Goal: Obtain resource: Download file/media

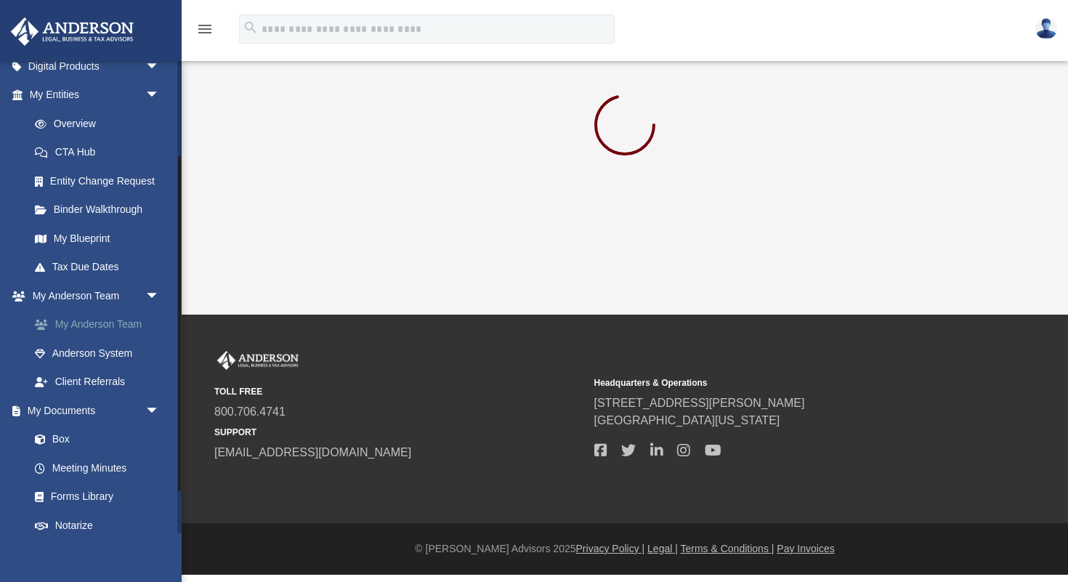
scroll to position [195, 0]
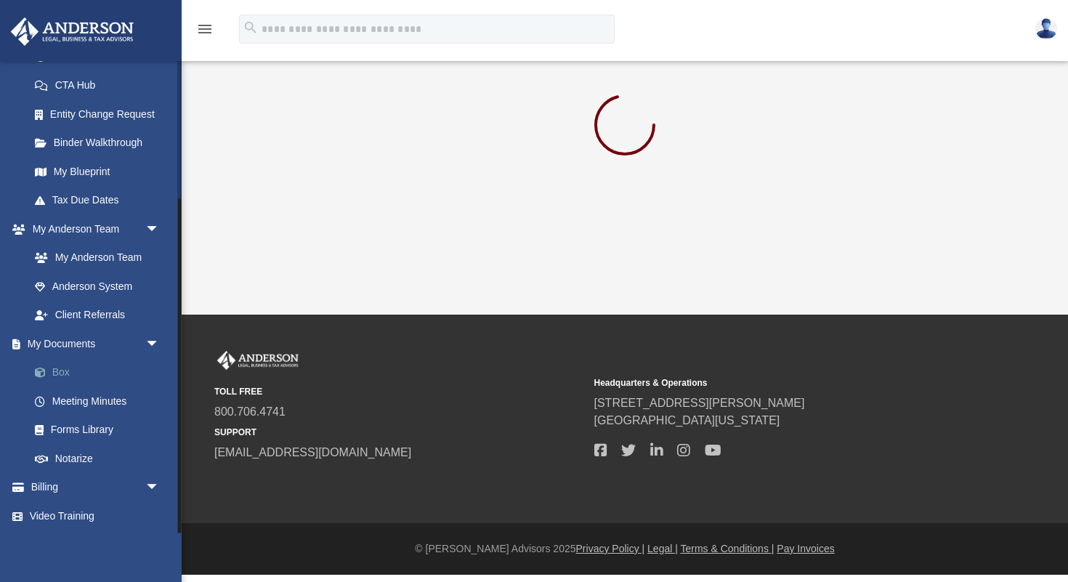
click at [65, 366] on link "Box" at bounding box center [100, 372] width 161 height 29
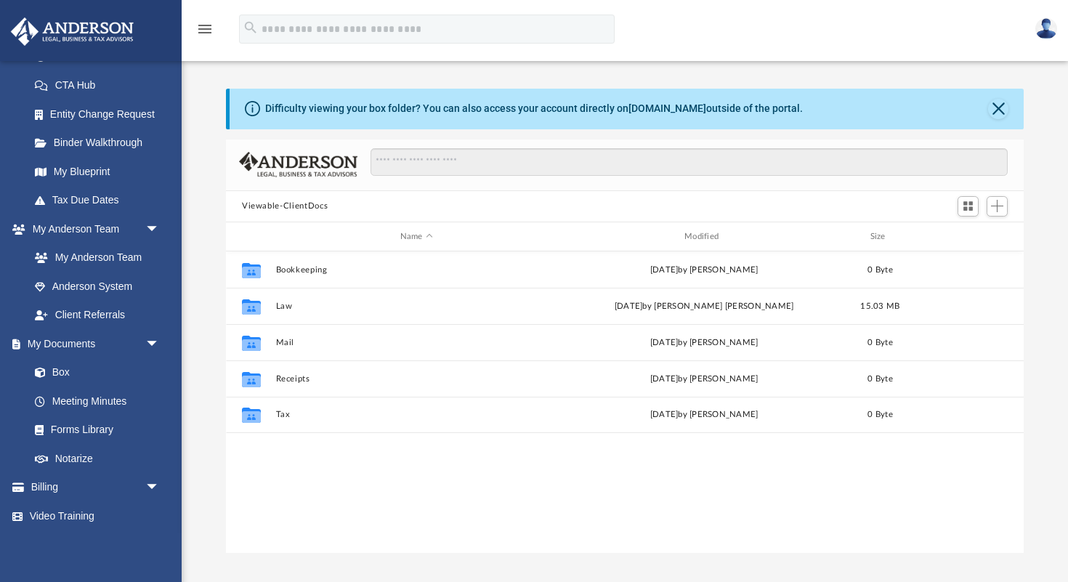
scroll to position [330, 798]
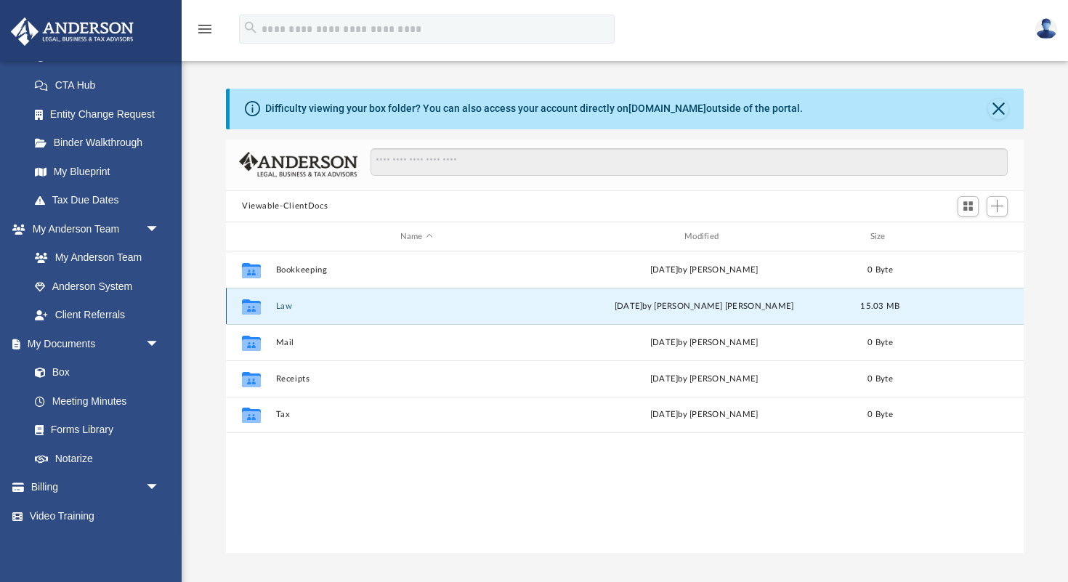
click at [341, 309] on button "Law" at bounding box center [416, 306] width 281 height 9
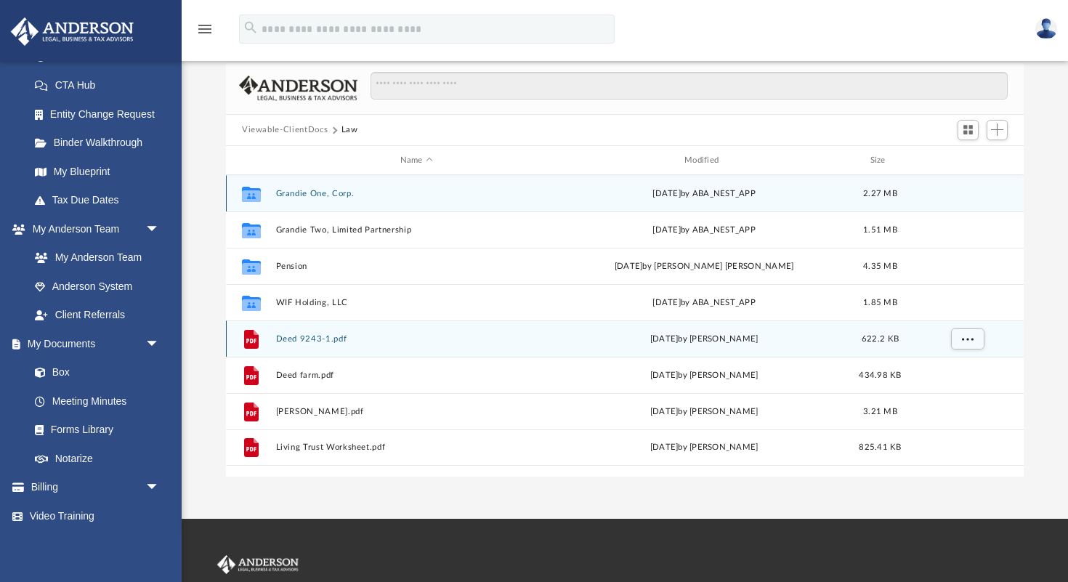
scroll to position [77, 0]
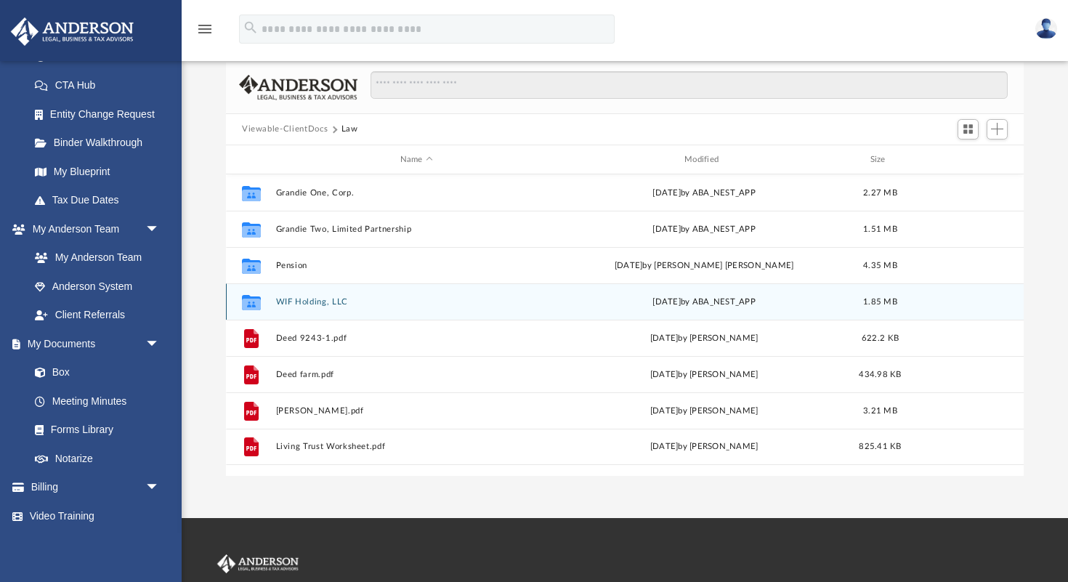
click at [332, 301] on button "WIF Holding, LLC" at bounding box center [416, 301] width 281 height 9
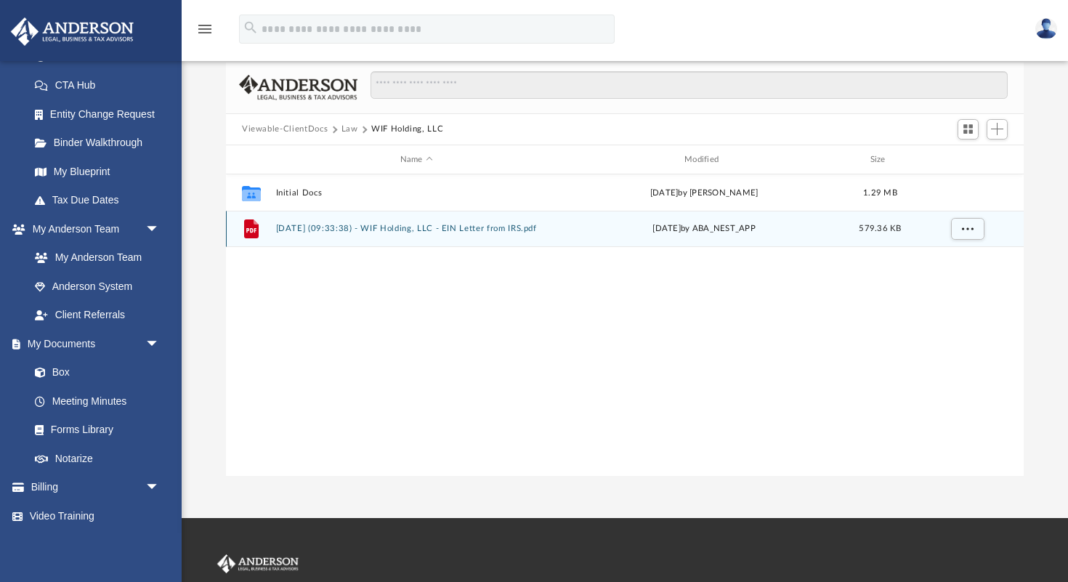
click at [326, 232] on button "[DATE] (09:33:38) - WIF Holding, LLC - EIN Letter from IRS.pdf" at bounding box center [416, 229] width 281 height 9
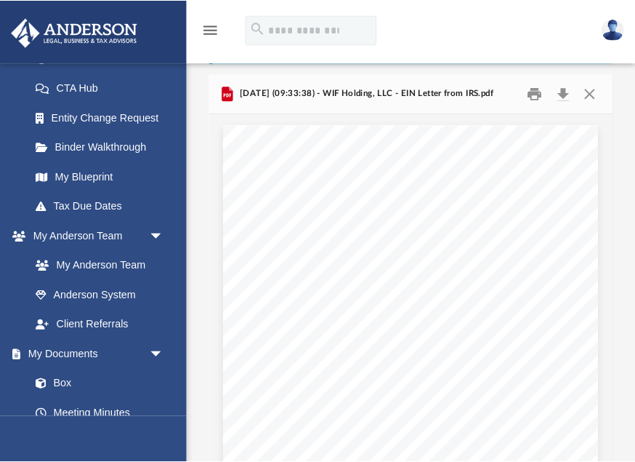
scroll to position [330, 408]
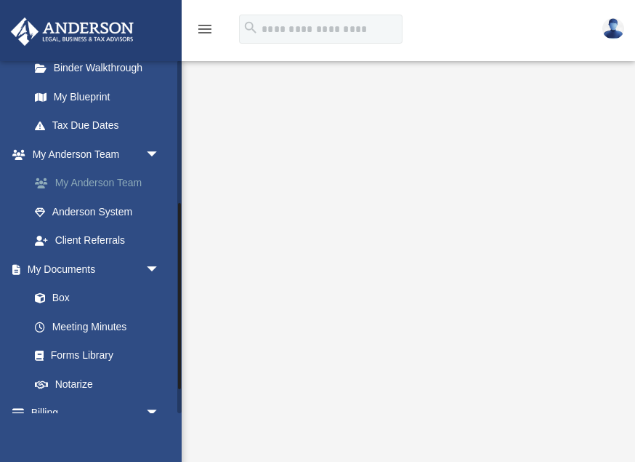
scroll to position [275, 0]
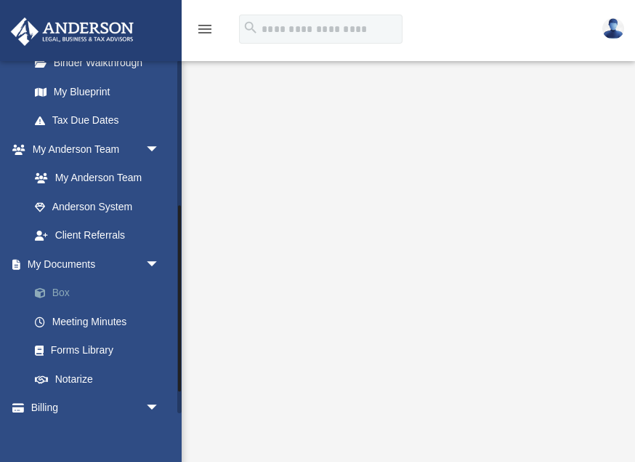
click at [62, 288] on link "Box" at bounding box center [100, 292] width 161 height 29
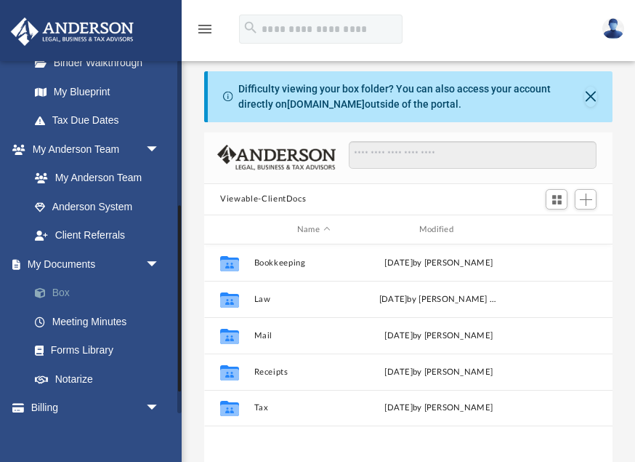
scroll to position [330, 408]
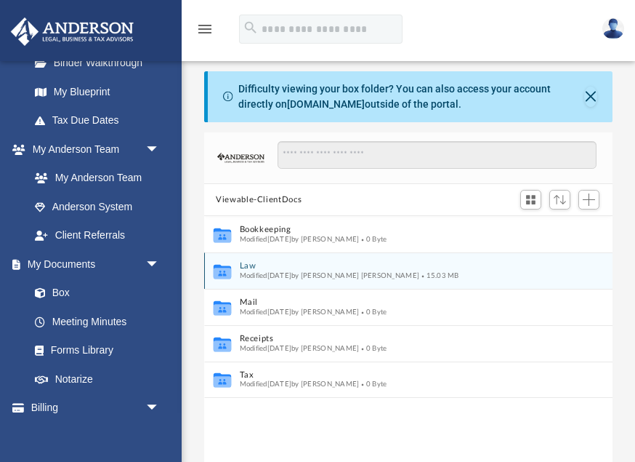
click at [326, 272] on span "Modified [DATE] by [PERSON_NAME] [PERSON_NAME]" at bounding box center [330, 275] width 180 height 7
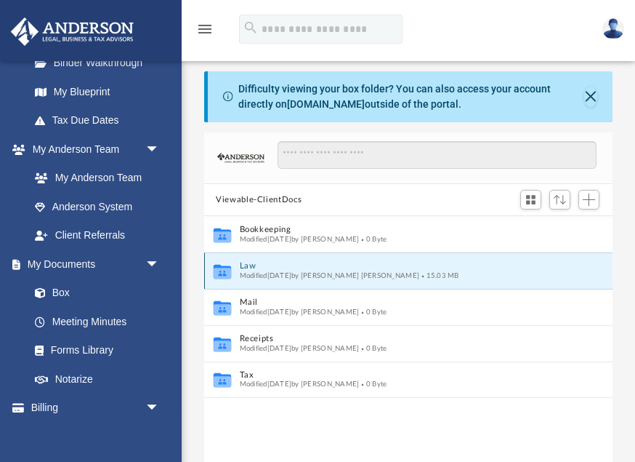
click at [262, 272] on span "Modified [DATE] by [PERSON_NAME] [PERSON_NAME]" at bounding box center [330, 275] width 180 height 7
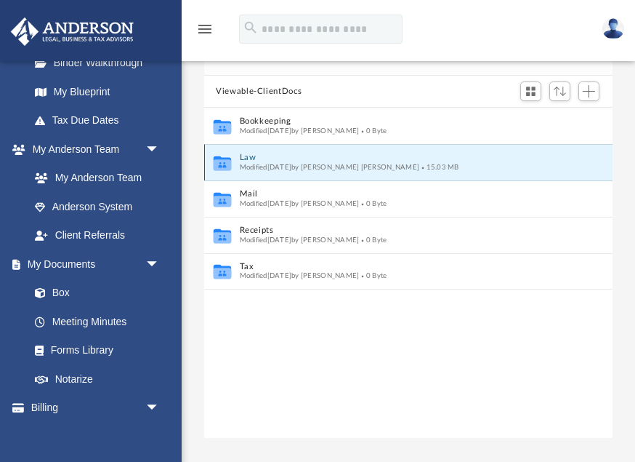
scroll to position [112, 0]
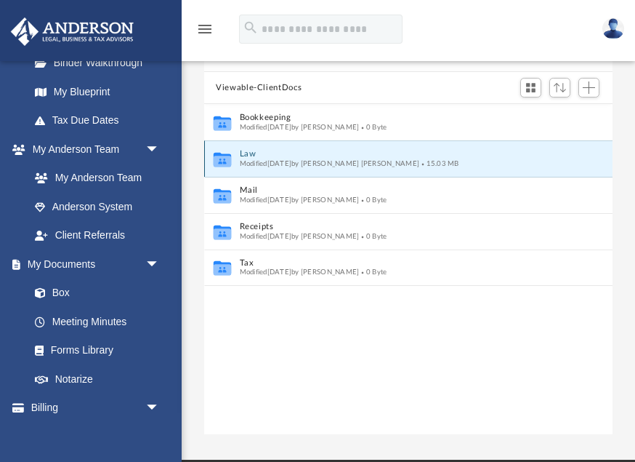
click at [222, 159] on icon "grid" at bounding box center [222, 161] width 17 height 11
click at [244, 153] on button "Law" at bounding box center [399, 154] width 318 height 9
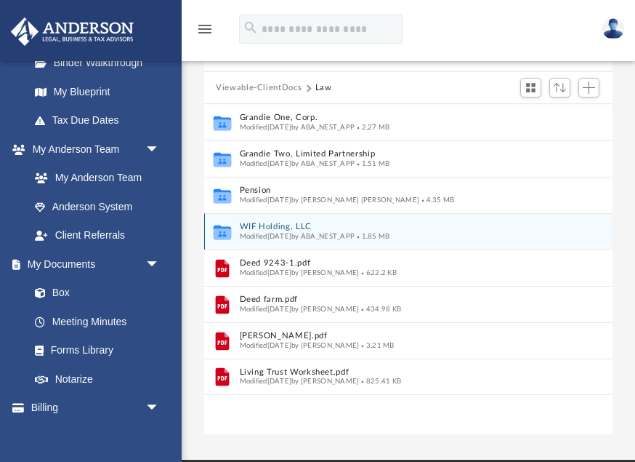
click at [267, 225] on button "WIF Holding, LLC" at bounding box center [399, 226] width 318 height 9
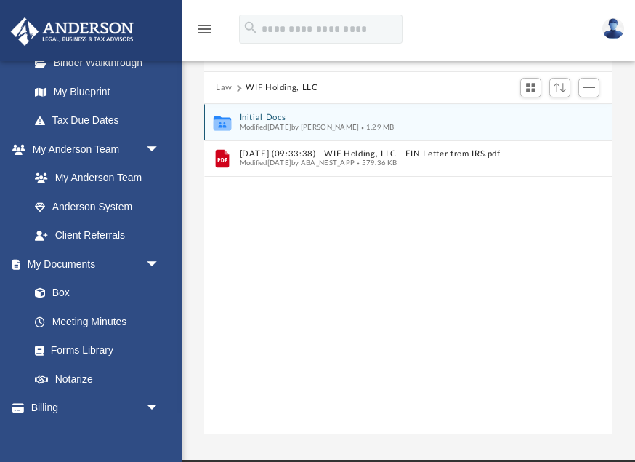
click at [274, 124] on span "Modified Wed Sep 10 2025 by Zoe Doyle" at bounding box center [300, 127] width 120 height 7
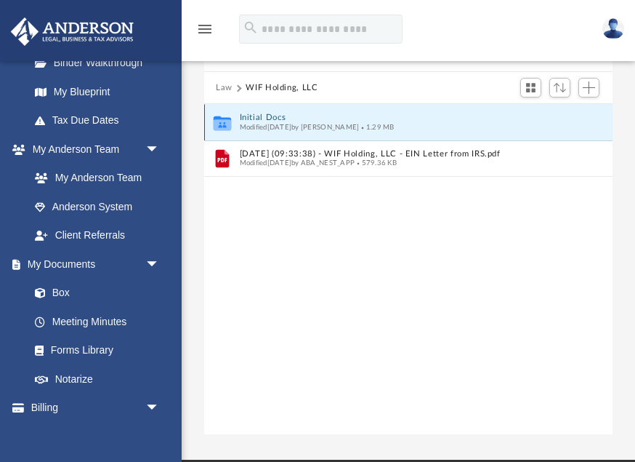
click at [265, 119] on button "Initial Docs" at bounding box center [399, 117] width 318 height 9
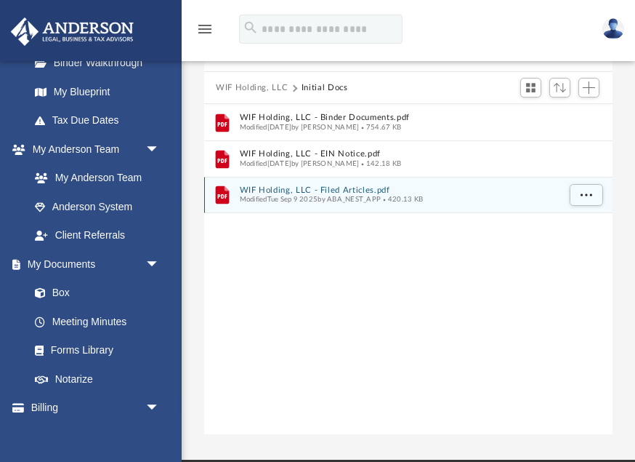
click at [276, 192] on button "WIF Holding, LLC - Filed Articles.pdf" at bounding box center [399, 189] width 318 height 9
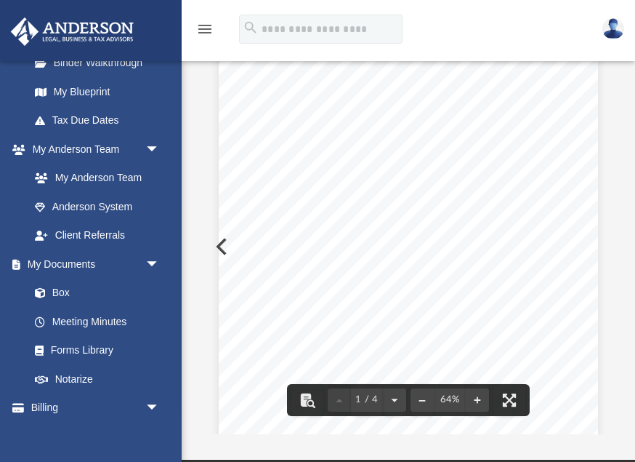
scroll to position [68, 0]
click at [224, 247] on div "Wyoming Secretary of State Herschler Bldg East, Ste.100 & 101 Cheyenne, WY 8200…" at bounding box center [408, 246] width 379 height 491
click at [219, 245] on div "Wyoming Secretary of State Herschler Bldg East, Ste.100 & 101 Cheyenne, WY 8200…" at bounding box center [408, 246] width 379 height 491
click at [71, 287] on link "Box" at bounding box center [100, 292] width 161 height 29
click at [60, 291] on link "Box" at bounding box center [100, 292] width 161 height 29
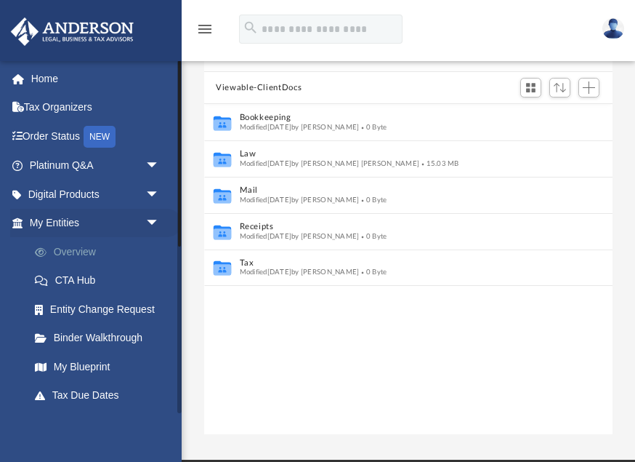
scroll to position [330, 408]
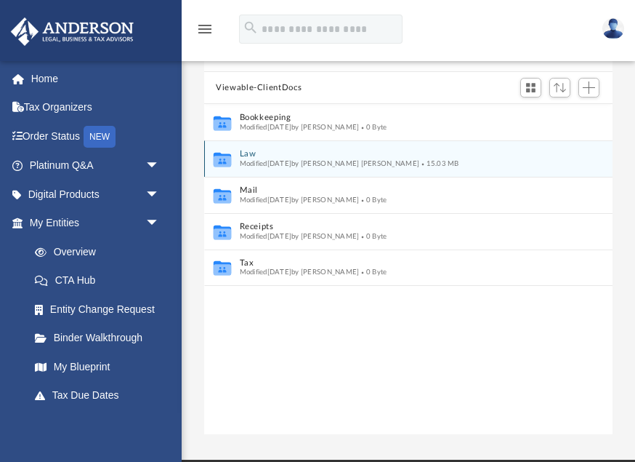
click at [275, 162] on span "Modified [DATE] by [PERSON_NAME] [PERSON_NAME]" at bounding box center [330, 163] width 180 height 7
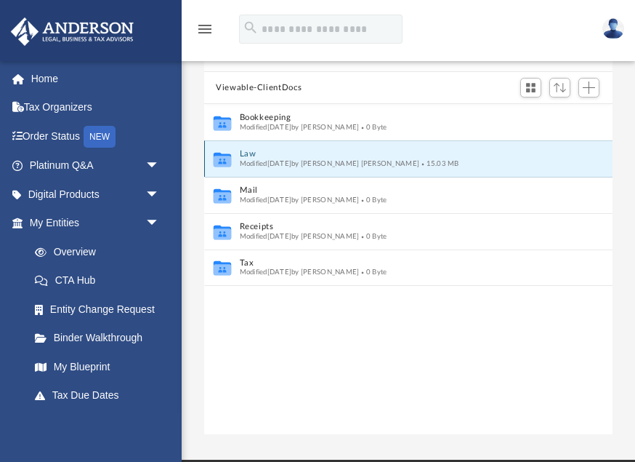
click at [249, 152] on button "Law" at bounding box center [399, 154] width 318 height 9
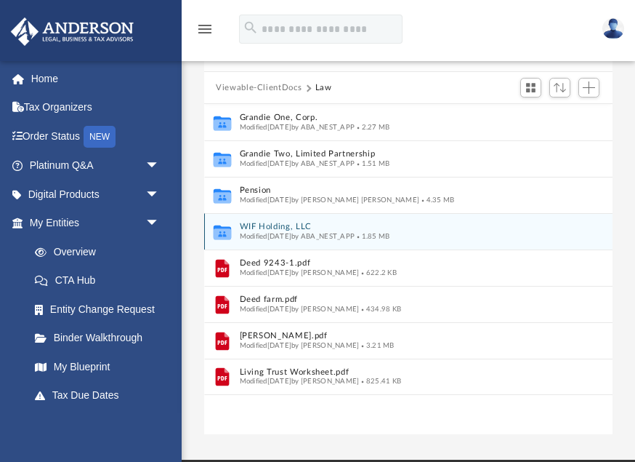
click at [270, 233] on span "Modified [DATE] by ABA_NEST_APP" at bounding box center [298, 236] width 116 height 7
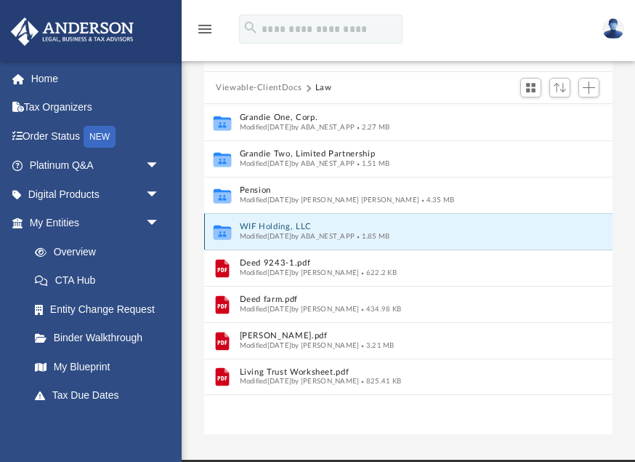
click at [266, 226] on button "WIF Holding, LLC" at bounding box center [399, 226] width 318 height 9
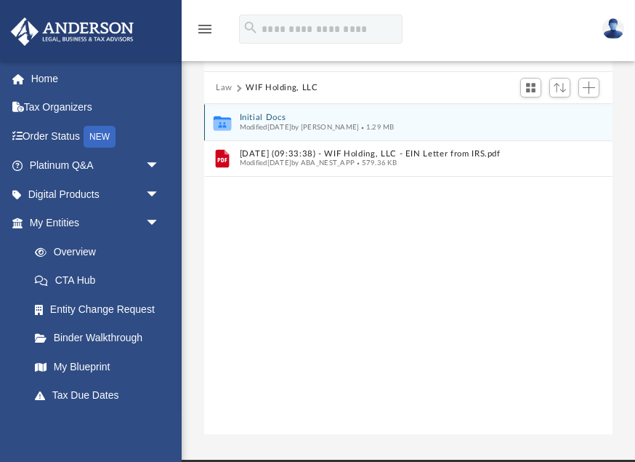
click at [252, 118] on button "Initial Docs" at bounding box center [399, 117] width 318 height 9
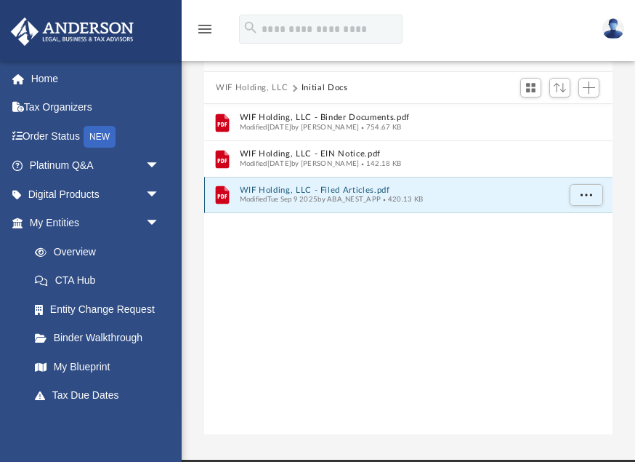
click at [261, 189] on button "WIF Holding, LLC - Filed Articles.pdf" at bounding box center [399, 189] width 318 height 9
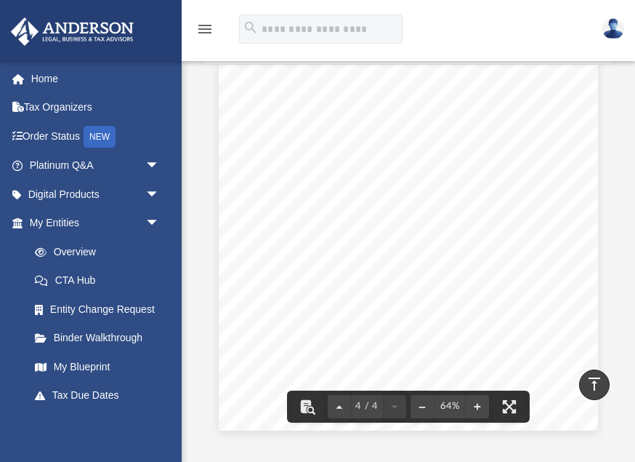
scroll to position [0, 0]
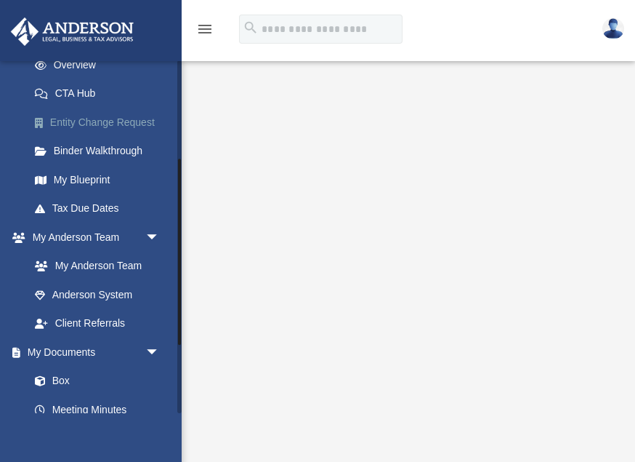
scroll to position [191, 0]
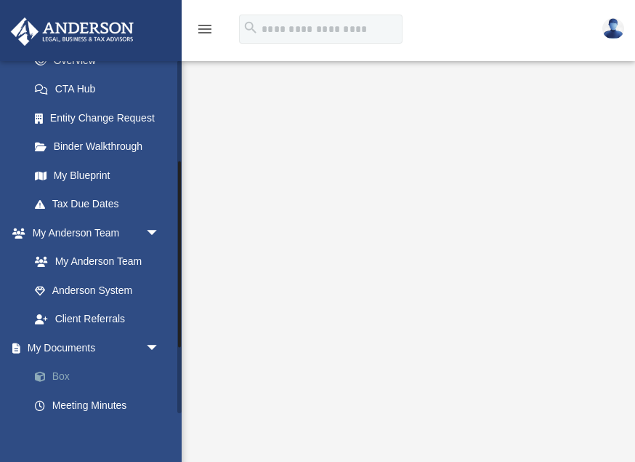
click at [62, 373] on link "Box" at bounding box center [100, 376] width 161 height 29
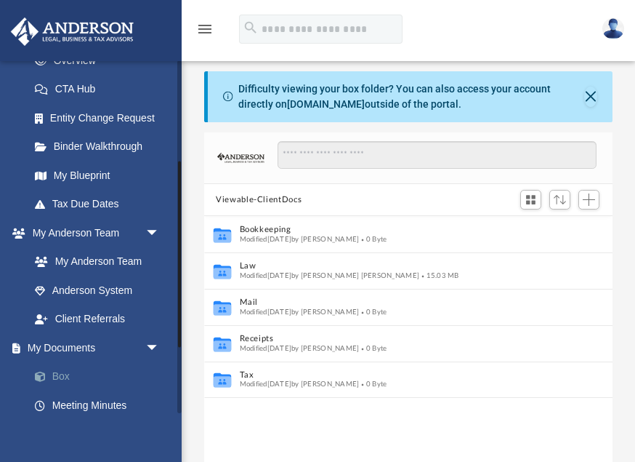
scroll to position [330, 408]
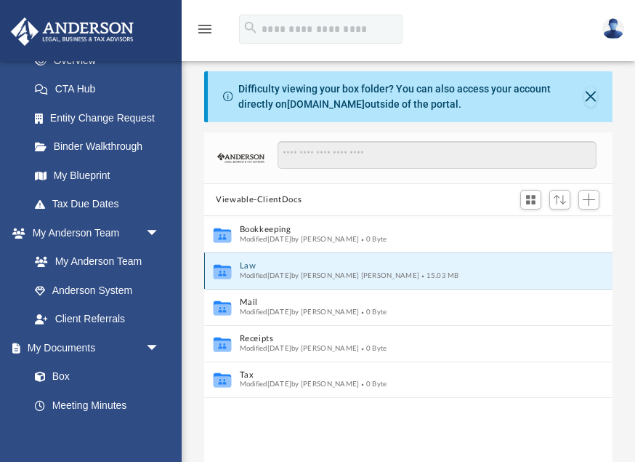
click at [246, 264] on button "Law" at bounding box center [399, 266] width 318 height 9
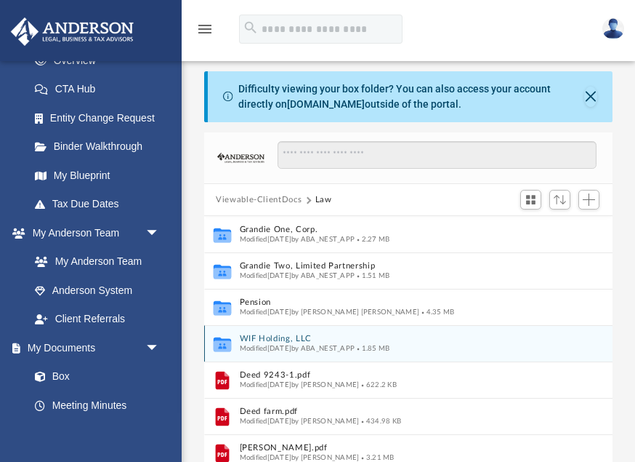
click at [266, 336] on button "WIF Holding, LLC" at bounding box center [399, 338] width 318 height 9
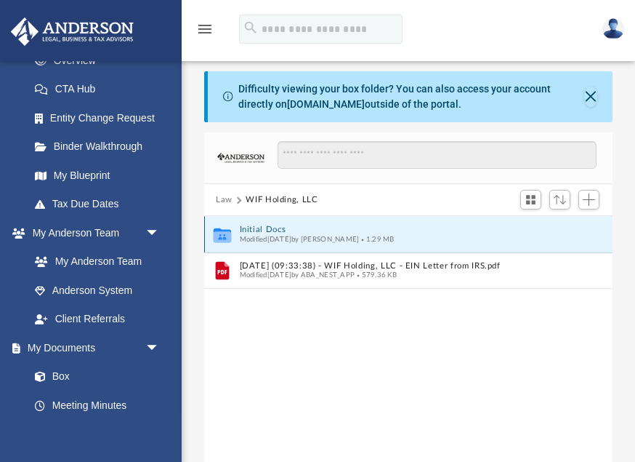
click at [260, 230] on button "Initial Docs" at bounding box center [399, 229] width 318 height 9
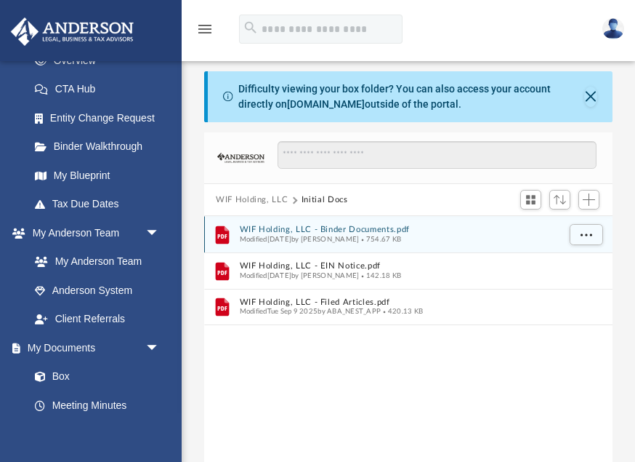
click at [260, 230] on button "WIF Holding, LLC - Binder Documents.pdf" at bounding box center [399, 229] width 318 height 9
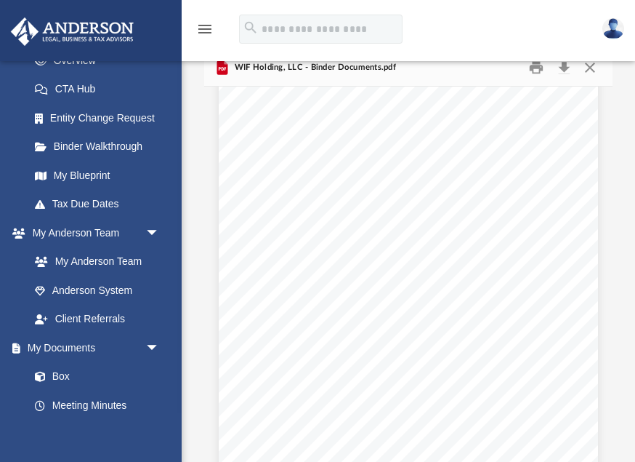
scroll to position [576, 0]
